Goal: Task Accomplishment & Management: Complete application form

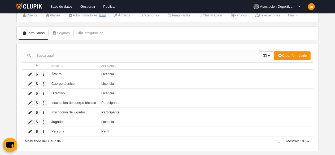
scroll to position [26, 0]
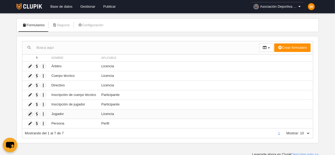
click at [29, 112] on icon at bounding box center [30, 114] width 5 height 5
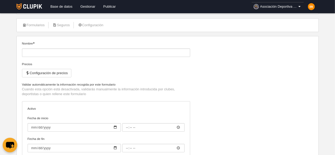
type input "Jugador"
checkbox input "true"
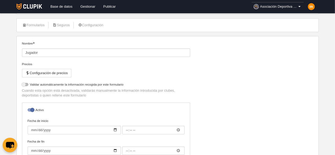
select select "selected"
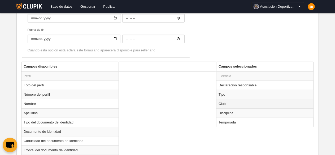
scroll to position [185, 0]
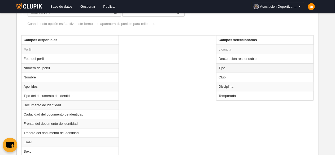
click at [229, 67] on td "Tipo" at bounding box center [264, 67] width 97 height 9
radio input "true"
select select "player"
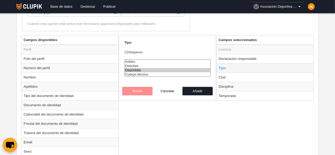
click at [229, 66] on td "Tipo" at bounding box center [264, 67] width 97 height 9
click at [133, 69] on option "Deportista" at bounding box center [168, 70] width 86 height 4
click at [198, 91] on button "Añadir" at bounding box center [197, 91] width 30 height 8
radio input "false"
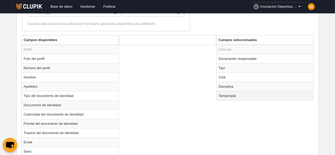
click at [246, 94] on td "Temporada" at bounding box center [264, 95] width 97 height 9
radio input "true"
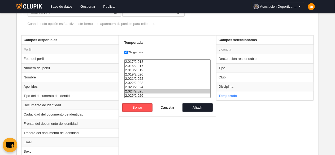
select select "8621"
click at [140, 95] on option "2.025/2.026" at bounding box center [168, 96] width 86 height 4
click at [208, 108] on button "Añadir" at bounding box center [197, 107] width 30 height 8
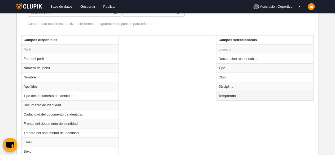
click at [242, 95] on td "Temporada" at bounding box center [264, 95] width 97 height 9
radio input "true"
select select "8621"
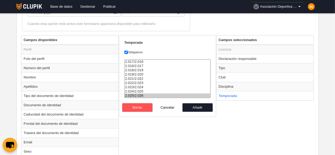
click at [145, 96] on option "2.025/2.026" at bounding box center [168, 96] width 86 height 4
click at [202, 106] on button "Añadir" at bounding box center [197, 107] width 30 height 8
radio input "false"
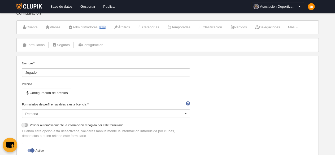
scroll to position [0, 0]
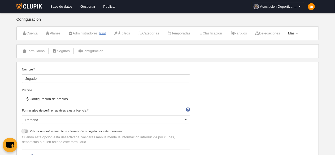
click at [295, 32] on span "Más" at bounding box center [291, 33] width 7 height 4
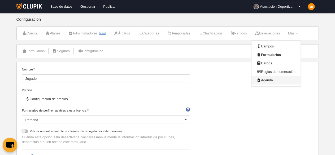
click at [276, 78] on link "Agenda" at bounding box center [275, 80] width 49 height 8
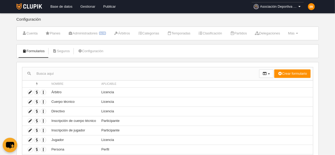
click at [85, 4] on link "Gestionar" at bounding box center [87, 6] width 23 height 13
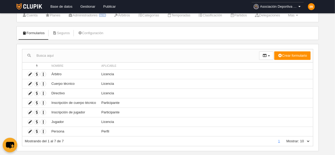
scroll to position [26, 0]
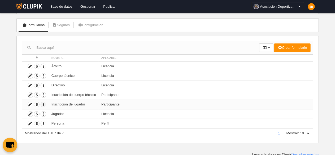
click at [43, 102] on icon "button" at bounding box center [43, 104] width 5 height 5
click at [30, 103] on icon at bounding box center [30, 104] width 5 height 5
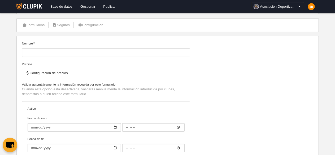
type input "Inscripción de jugador"
checkbox input "true"
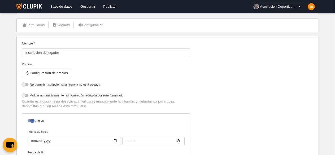
select select "selected"
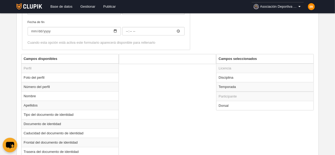
scroll to position [185, 0]
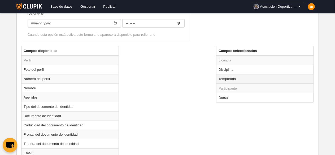
click at [231, 78] on td "Temporada" at bounding box center [264, 79] width 97 height 10
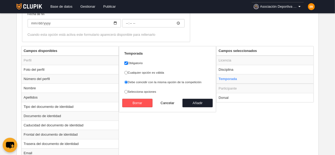
click at [169, 102] on button "Cancelar" at bounding box center [167, 103] width 30 height 8
radio input "false"
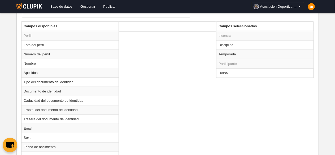
scroll to position [173, 0]
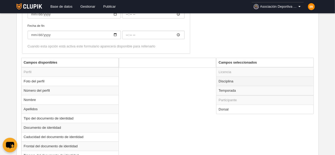
click at [229, 80] on td "Disciplina" at bounding box center [264, 81] width 97 height 9
radio input "true"
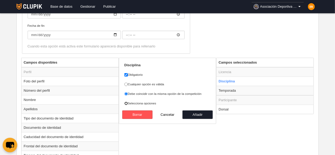
click at [126, 102] on input "Selecciona opciones" at bounding box center [125, 103] width 3 height 3
radio input "true"
select select
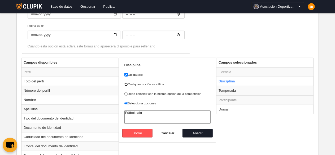
click at [127, 84] on input "Cualquier opción es válida" at bounding box center [125, 84] width 3 height 3
radio input "true"
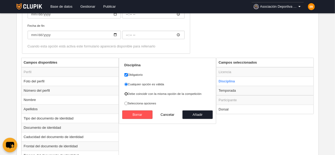
click at [126, 93] on input "Debe coincidir con la misma opción de la competición" at bounding box center [125, 93] width 3 height 3
radio input "true"
click at [126, 103] on input "Selecciona opciones" at bounding box center [125, 103] width 3 height 3
radio input "true"
select select
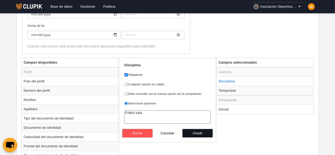
click at [199, 132] on button "Añadir" at bounding box center [197, 133] width 30 height 8
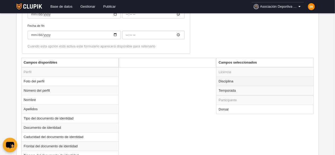
click at [226, 80] on td "Disciplina" at bounding box center [264, 81] width 97 height 9
radio input "true"
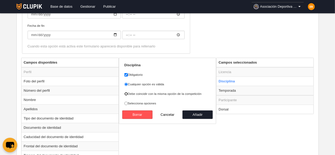
click at [125, 94] on input "Debe coincidir con la misma opción de la competición" at bounding box center [125, 93] width 3 height 3
radio input "true"
click at [199, 113] on button "Añadir" at bounding box center [197, 115] width 30 height 8
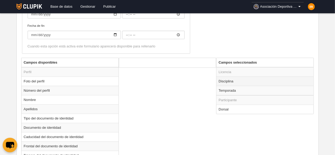
click at [239, 79] on td "Disciplina" at bounding box center [264, 81] width 97 height 9
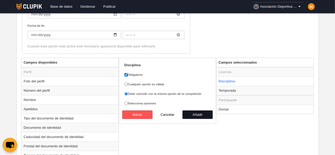
click at [191, 113] on button "Añadir" at bounding box center [197, 115] width 30 height 8
radio input "false"
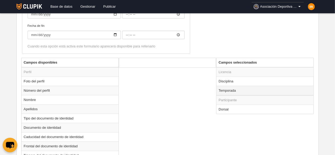
click at [227, 90] on td "Temporada" at bounding box center [264, 91] width 97 height 10
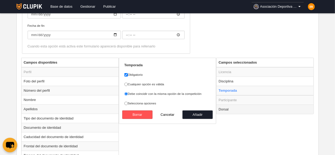
click at [222, 107] on td "Dorsal" at bounding box center [264, 109] width 97 height 9
radio input "false"
radio input "true"
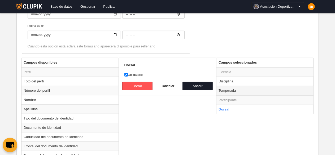
click at [227, 89] on td "Temporada" at bounding box center [264, 91] width 97 height 10
radio input "true"
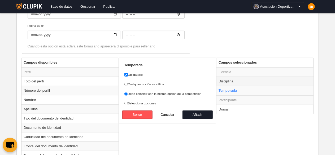
click at [222, 79] on td "Disciplina" at bounding box center [264, 81] width 97 height 9
radio input "true"
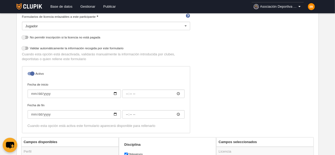
scroll to position [0, 0]
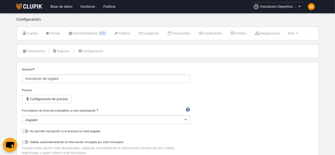
click at [89, 3] on link "Gestionar" at bounding box center [87, 6] width 23 height 13
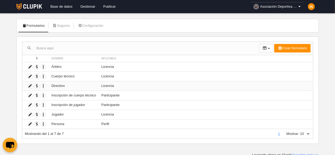
scroll to position [26, 0]
click at [30, 112] on icon at bounding box center [30, 114] width 5 height 5
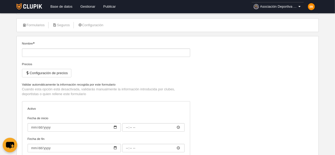
type input "Jugador"
checkbox input "true"
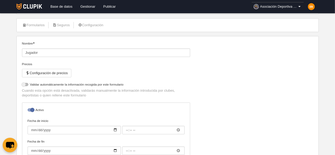
select select "selected"
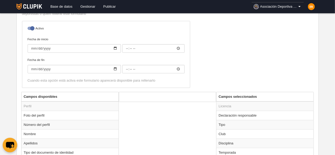
scroll to position [159, 0]
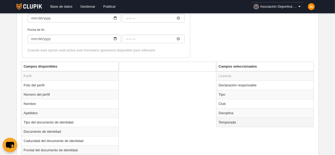
click at [229, 122] on td "Temporada" at bounding box center [264, 122] width 97 height 9
radio input "true"
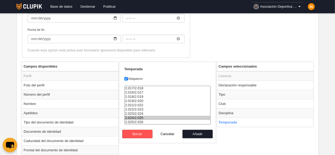
select select "8621"
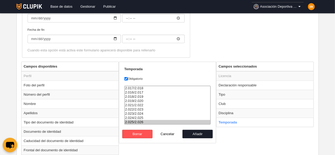
click at [141, 121] on option "2.025/2.026" at bounding box center [168, 122] width 86 height 4
click at [198, 136] on button "Añadir" at bounding box center [197, 134] width 30 height 8
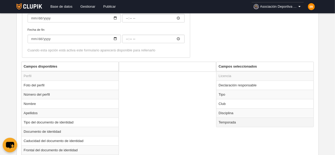
click at [233, 122] on td "Temporada" at bounding box center [264, 122] width 97 height 9
radio input "true"
select select "8621"
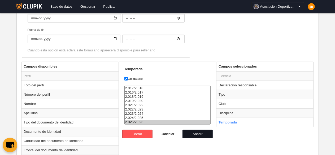
click at [199, 134] on button "Añadir" at bounding box center [197, 134] width 30 height 8
radio input "false"
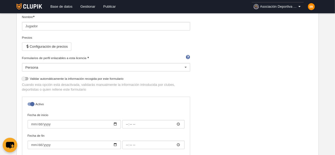
scroll to position [0, 0]
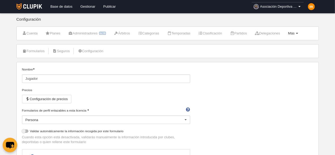
click at [295, 34] on span "Más" at bounding box center [291, 33] width 7 height 4
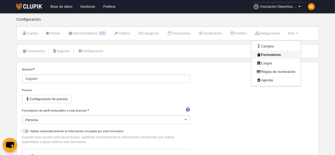
click at [275, 55] on link "Formularios" at bounding box center [275, 55] width 49 height 8
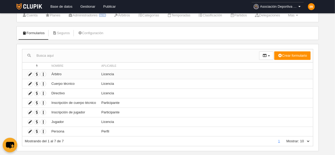
scroll to position [26, 0]
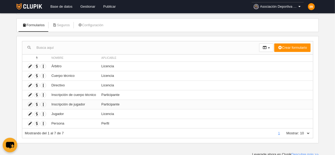
click at [29, 103] on icon at bounding box center [30, 104] width 5 height 5
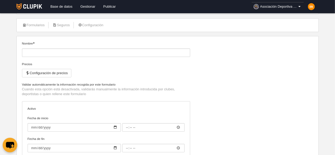
type input "Inscripción de jugador"
checkbox input "true"
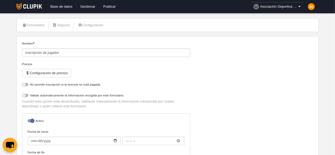
select select "selected"
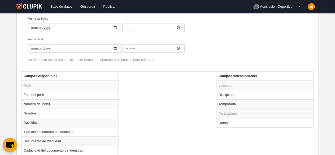
scroll to position [159, 0]
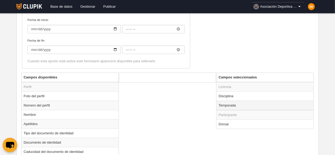
click at [227, 104] on td "Temporada" at bounding box center [264, 106] width 97 height 10
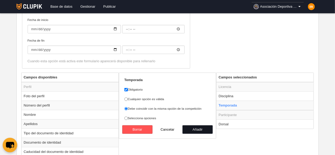
click at [200, 127] on button "Añadir" at bounding box center [197, 129] width 30 height 8
radio input "false"
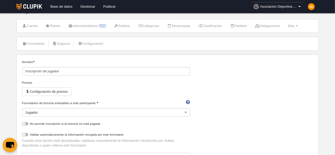
scroll to position [0, 0]
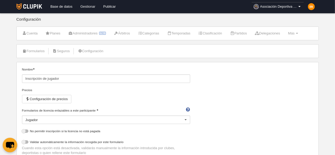
click at [89, 6] on link "Gestionar" at bounding box center [87, 6] width 23 height 13
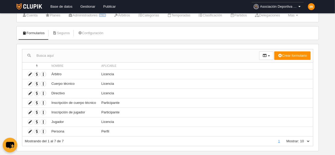
scroll to position [26, 0]
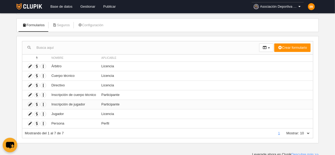
click at [30, 102] on icon at bounding box center [30, 104] width 5 height 5
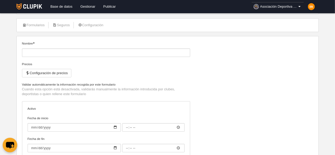
type input "Inscripción de jugador"
checkbox input "true"
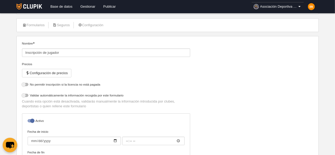
select select "selected"
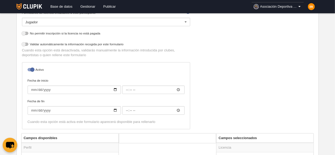
scroll to position [106, 0]
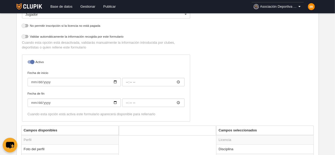
click at [31, 61] on div at bounding box center [31, 61] width 6 height 3
click at [31, 62] on input "checkbox" at bounding box center [29, 63] width 3 height 3
checkbox input "false"
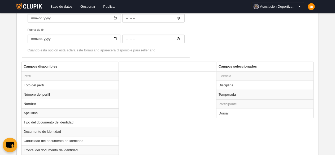
scroll to position [159, 0]
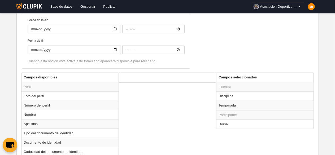
drag, startPoint x: 46, startPoint y: 95, endPoint x: 145, endPoint y: 115, distance: 101.1
click at [228, 104] on td "Temporada" at bounding box center [264, 106] width 97 height 10
radio input "true"
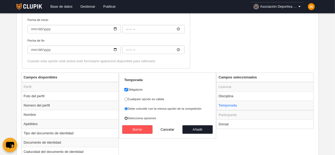
click at [127, 117] on input "Selecciona opciones" at bounding box center [125, 118] width 3 height 3
radio input "true"
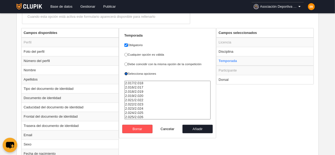
scroll to position [238, 0]
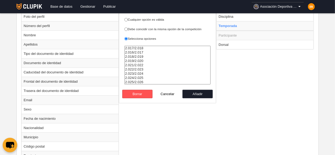
select select "8621"
click at [138, 80] on option "2.025/2.026" at bounding box center [168, 82] width 86 height 4
click at [203, 94] on button "Añadir" at bounding box center [197, 94] width 30 height 8
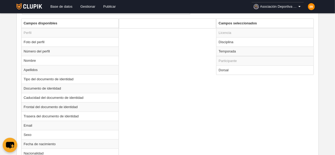
scroll to position [185, 0]
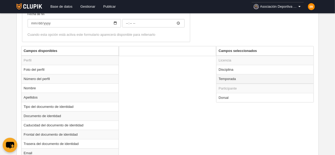
click at [236, 78] on td "Temporada" at bounding box center [264, 79] width 97 height 10
radio input "true"
select select "8621"
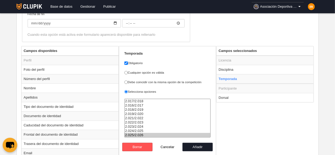
click at [147, 134] on option "2.025/2.026" at bounding box center [168, 135] width 86 height 4
click at [199, 146] on button "Añadir" at bounding box center [197, 147] width 30 height 8
radio input "false"
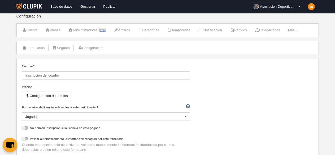
scroll to position [0, 0]
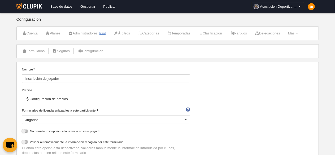
drag, startPoint x: 85, startPoint y: 9, endPoint x: 91, endPoint y: 16, distance: 9.6
click at [85, 9] on link "Gestionar" at bounding box center [87, 6] width 23 height 13
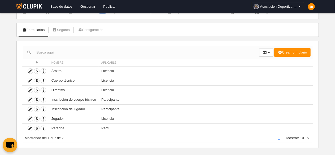
scroll to position [26, 0]
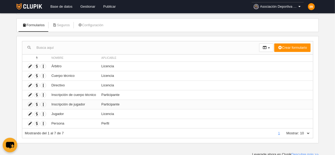
click at [29, 103] on icon at bounding box center [30, 104] width 5 height 5
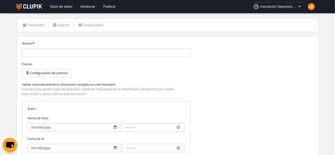
type input "Inscripción de jugador"
checkbox input "true"
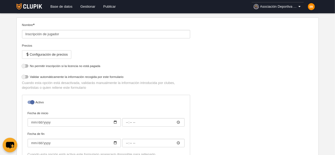
scroll to position [53, 0]
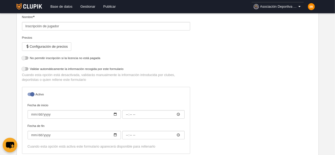
select select "selected"
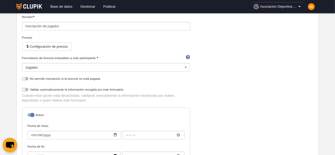
click at [30, 114] on div at bounding box center [31, 114] width 6 height 3
click at [30, 115] on input "checkbox" at bounding box center [29, 116] width 3 height 3
checkbox input "false"
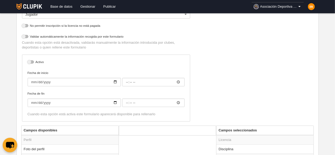
scroll to position [159, 0]
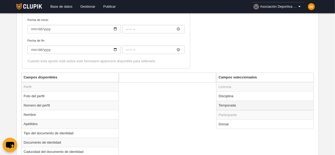
click at [234, 103] on td "Temporada" at bounding box center [264, 106] width 97 height 10
radio input "true"
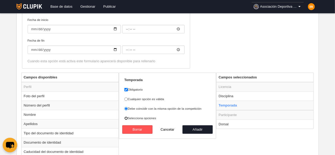
click at [125, 117] on input "Selecciona opciones" at bounding box center [125, 118] width 3 height 3
radio input "true"
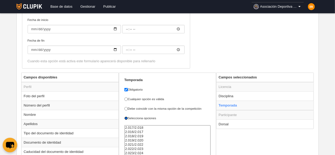
scroll to position [238, 0]
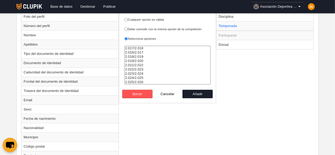
select select "8621"
click at [135, 80] on option "2.025/2.026" at bounding box center [168, 82] width 86 height 4
click at [202, 94] on button "Añadir" at bounding box center [197, 94] width 30 height 8
radio input "false"
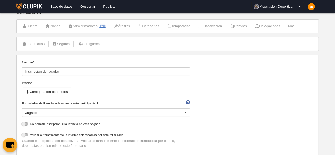
scroll to position [0, 0]
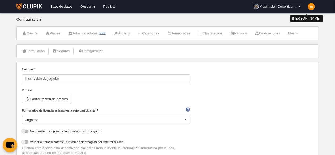
click at [310, 7] on img at bounding box center [311, 6] width 7 height 7
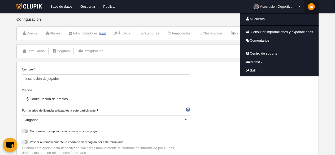
click at [274, 6] on span "Asociación Deportiva Antiguos Alumnos [PERSON_NAME][GEOGRAPHIC_DATA]" at bounding box center [278, 6] width 37 height 5
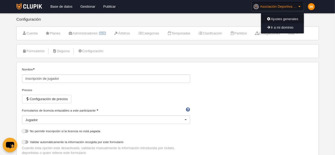
click at [273, 18] on link "Ajustes generales" at bounding box center [282, 19] width 42 height 8
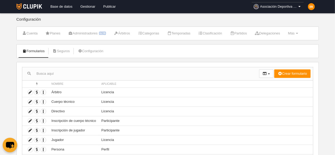
scroll to position [26, 0]
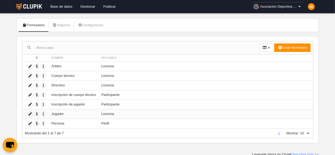
click at [30, 113] on icon at bounding box center [30, 114] width 5 height 5
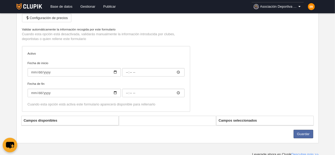
type input "Jugador"
checkbox input "true"
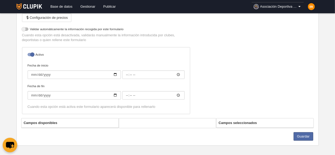
scroll to position [84, 0]
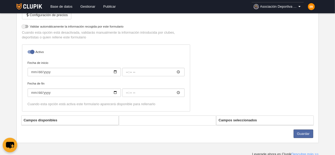
select select "selected"
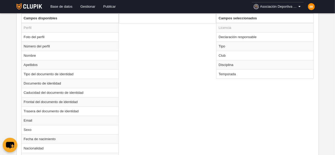
scroll to position [188, 0]
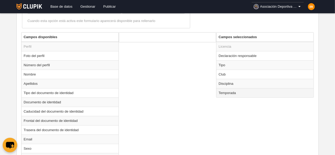
click at [231, 92] on td "Temporada" at bounding box center [264, 92] width 97 height 9
radio input "true"
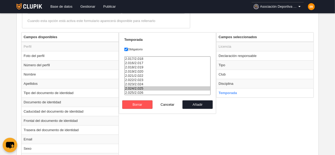
select select "8621"
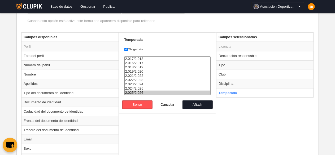
click at [142, 92] on option "2.025/2.026" at bounding box center [168, 93] width 86 height 4
click at [192, 106] on button "Añadir" at bounding box center [197, 104] width 30 height 8
radio input "false"
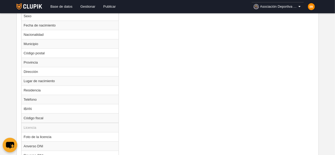
scroll to position [427, 0]
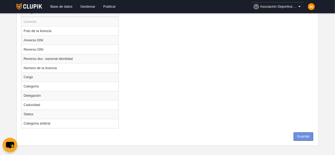
click at [300, 133] on button "Guardar" at bounding box center [304, 137] width 20 height 8
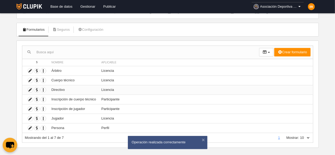
scroll to position [26, 0]
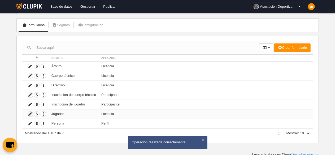
click at [30, 113] on icon at bounding box center [30, 114] width 5 height 5
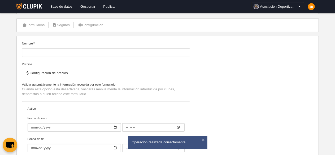
type input "Jugador"
checkbox input "true"
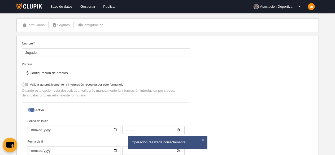
select select "selected"
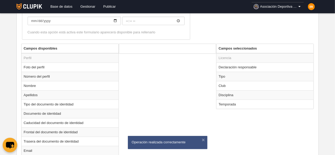
scroll to position [211, 0]
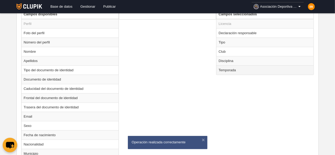
click at [234, 70] on td "Temporada" at bounding box center [264, 69] width 97 height 9
radio input "true"
select select "8621"
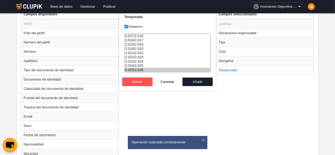
click at [140, 69] on option "2.025/2.026" at bounding box center [168, 70] width 86 height 4
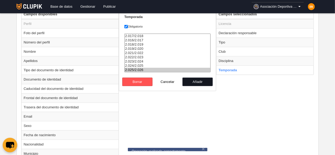
click at [187, 82] on button "Añadir" at bounding box center [197, 82] width 30 height 8
radio input "false"
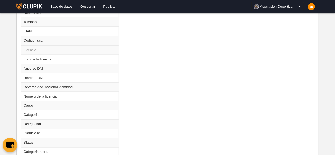
scroll to position [427, 0]
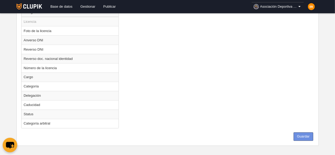
click at [308, 133] on button "Guardar" at bounding box center [304, 137] width 20 height 8
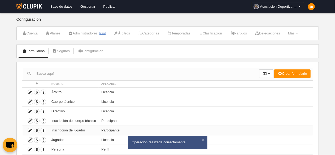
scroll to position [26, 0]
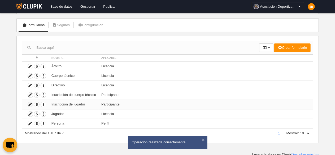
click at [30, 102] on icon at bounding box center [30, 104] width 5 height 5
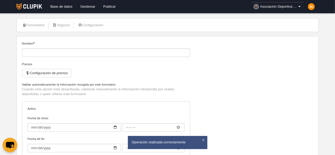
type input "Inscripción de jugador"
checkbox input "true"
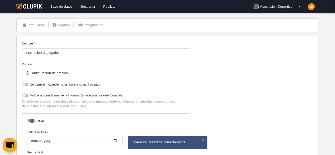
select select "selected"
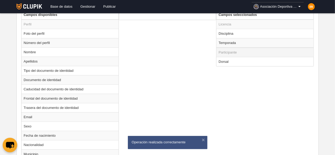
scroll to position [195, 0]
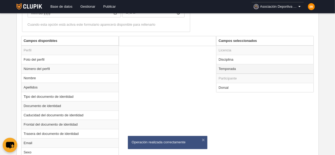
click at [228, 68] on td "Temporada" at bounding box center [264, 69] width 97 height 10
radio input "true"
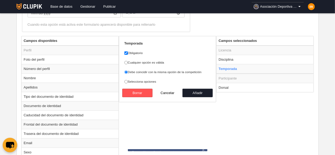
click at [133, 80] on label "Selecciona opciones" at bounding box center [167, 81] width 86 height 5
click at [128, 80] on input "Selecciona opciones" at bounding box center [125, 81] width 3 height 3
radio input "true"
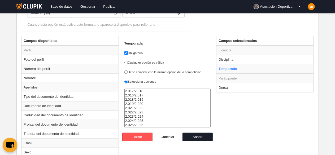
select select "8621"
click at [138, 125] on option "2.025/2.026" at bounding box center [168, 125] width 86 height 4
click at [201, 138] on button "Añadir" at bounding box center [197, 137] width 30 height 8
radio input "false"
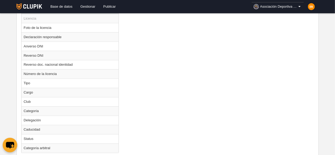
scroll to position [465, 0]
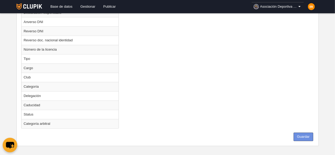
click at [308, 134] on button "Guardar" at bounding box center [304, 137] width 20 height 8
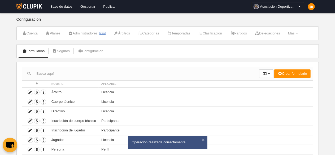
click at [87, 6] on link "Gestionar" at bounding box center [87, 6] width 23 height 13
